Goal: Use online tool/utility: Utilize a website feature to perform a specific function

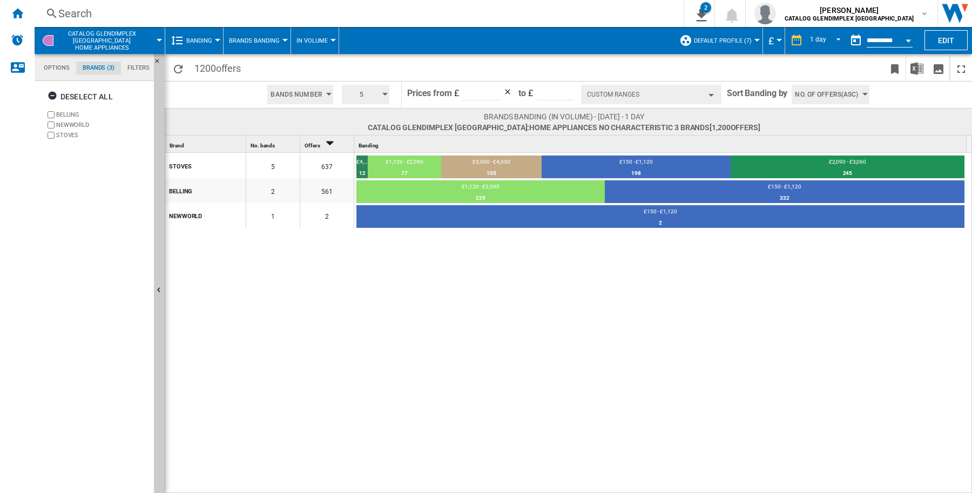
click at [710, 94] on div "button" at bounding box center [710, 95] width 5 height 3
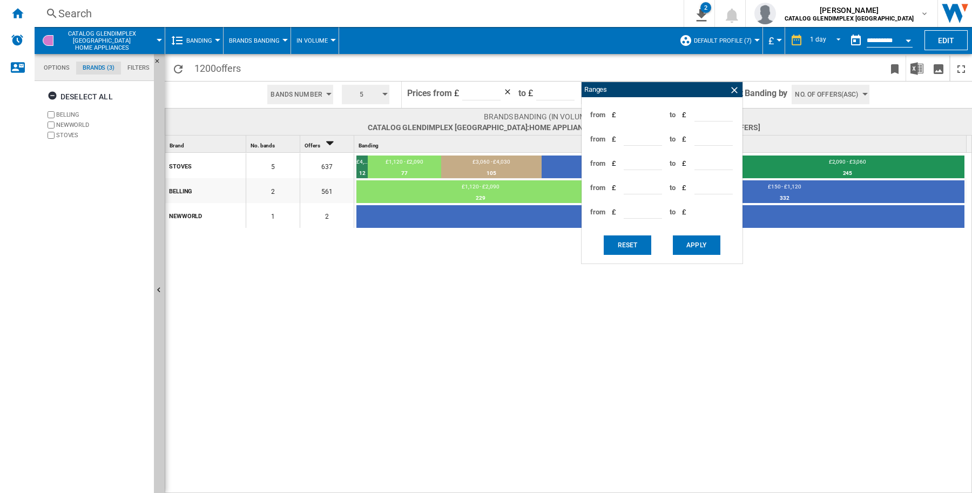
click at [697, 116] on input "****" at bounding box center [713, 113] width 38 height 16
type input "*"
type input "****"
click at [709, 247] on button "Apply" at bounding box center [696, 244] width 47 height 19
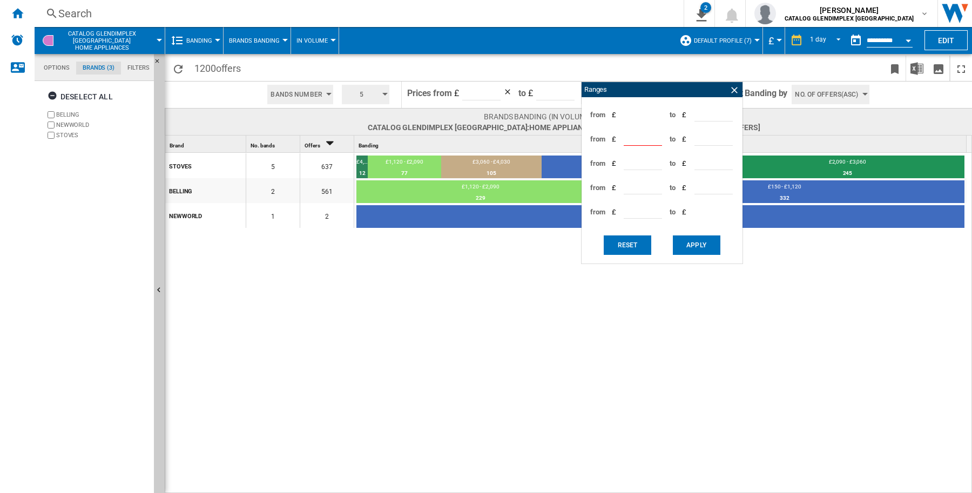
click at [700, 247] on button "Apply" at bounding box center [696, 244] width 47 height 19
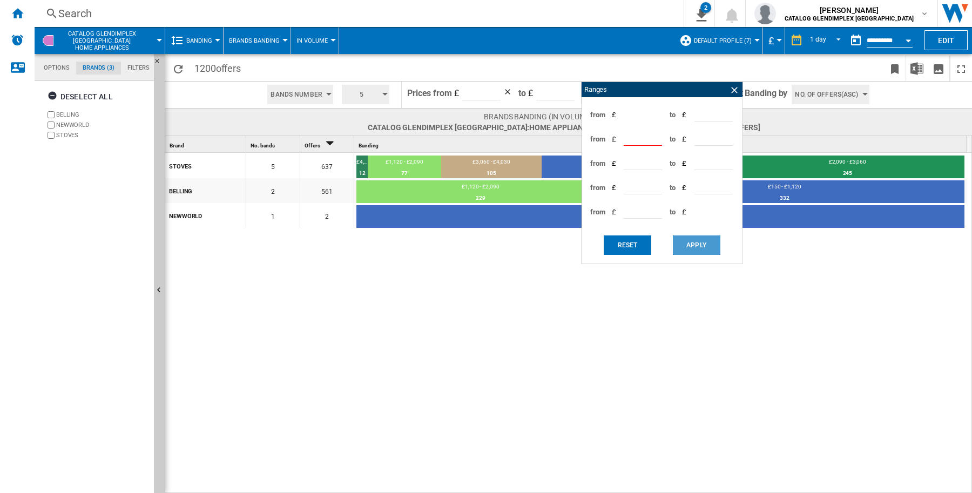
click at [700, 247] on button "Apply" at bounding box center [696, 244] width 47 height 19
click at [734, 88] on ng-md-icon at bounding box center [734, 90] width 11 height 11
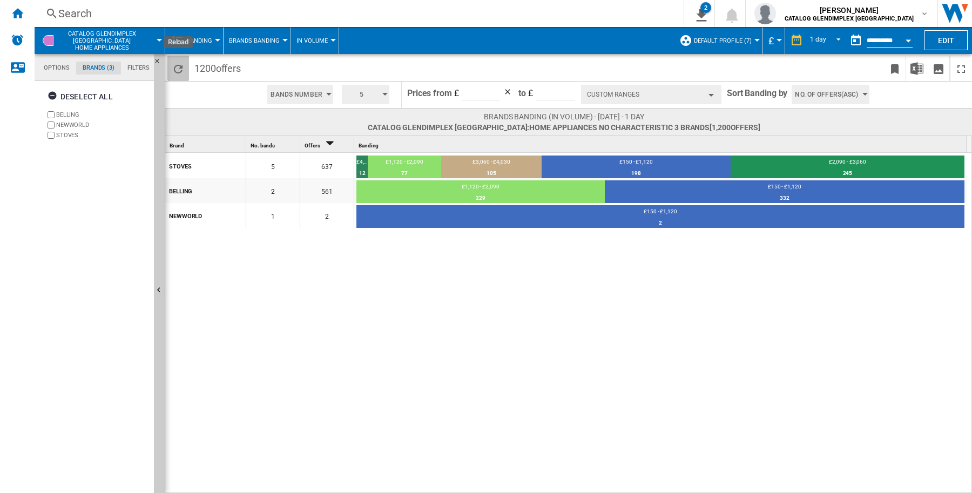
click at [177, 63] on ng-md-icon "Reload" at bounding box center [178, 69] width 13 height 13
click at [709, 94] on div "button" at bounding box center [710, 95] width 5 height 3
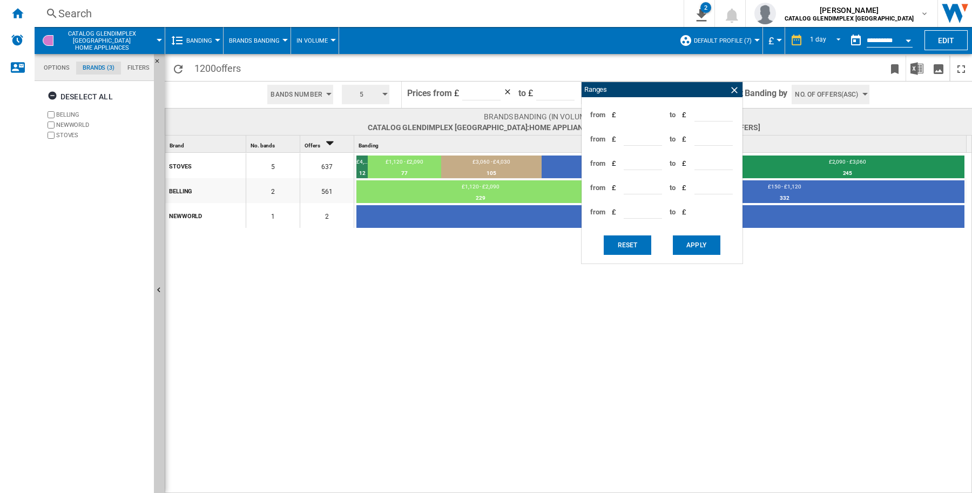
click at [819, 128] on span at bounding box center [835, 121] width 151 height 21
click at [650, 85] on div "Ranges" at bounding box center [661, 89] width 161 height 15
click at [733, 91] on ng-md-icon at bounding box center [734, 90] width 11 height 11
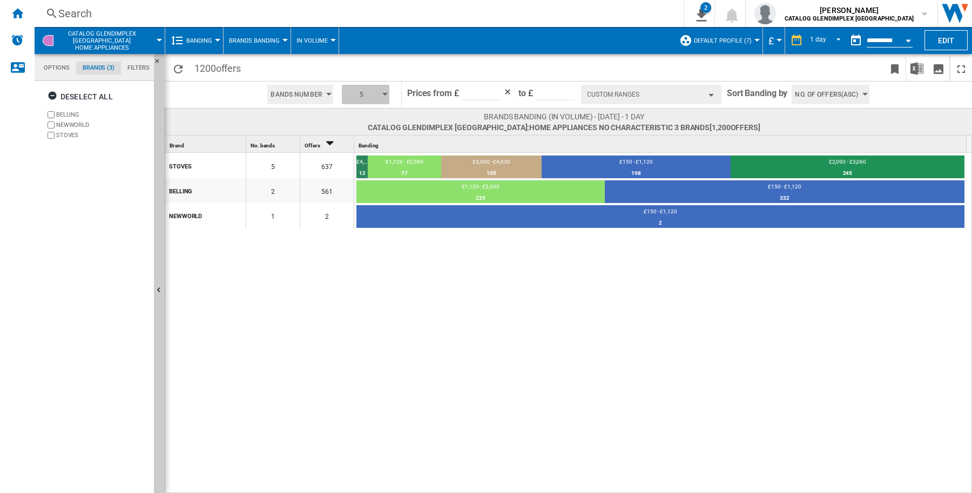
click at [386, 92] on button "5" at bounding box center [365, 94] width 47 height 19
click at [352, 155] on button "7" at bounding box center [367, 157] width 52 height 11
